Goal: Transaction & Acquisition: Download file/media

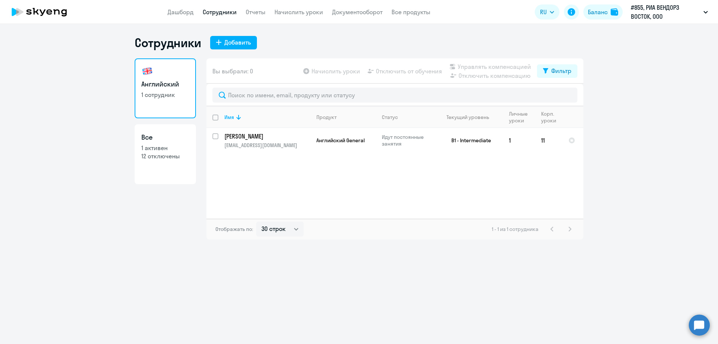
select select "30"
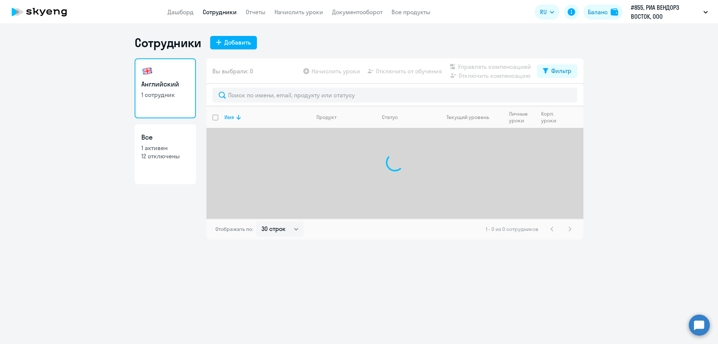
select select "30"
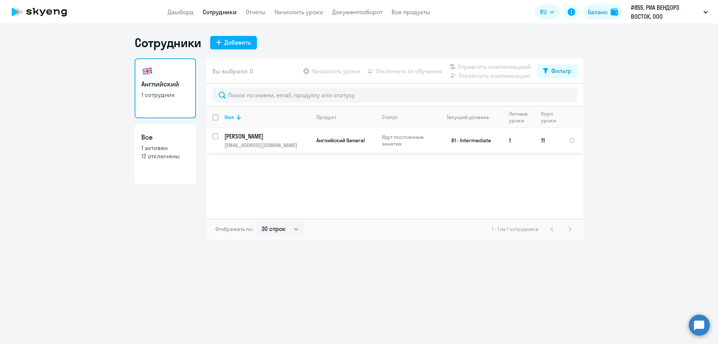
click at [510, 136] on td "1" at bounding box center [519, 140] width 32 height 25
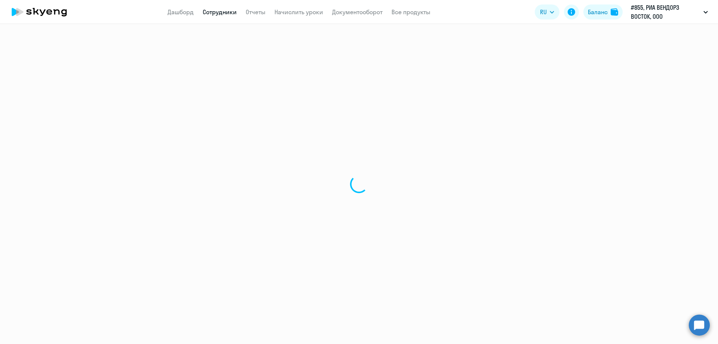
select select "english"
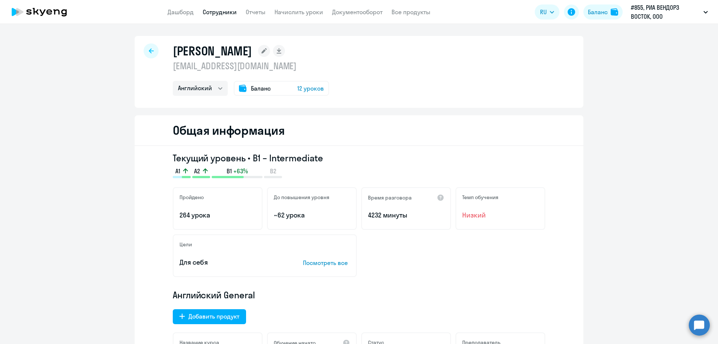
click at [253, 16] on app-menu-item-link "Отчеты" at bounding box center [256, 11] width 20 height 9
click at [257, 14] on link "Отчеты" at bounding box center [256, 11] width 20 height 7
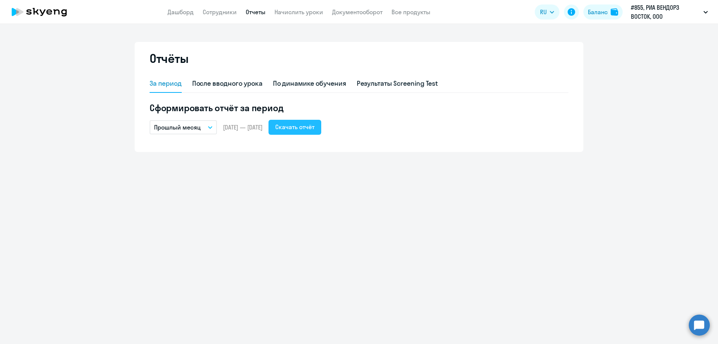
click at [314, 125] on div "Скачать отчёт" at bounding box center [294, 126] width 39 height 9
